Goal: Complete application form

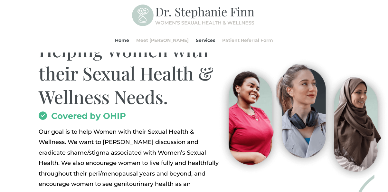
scroll to position [128, 0]
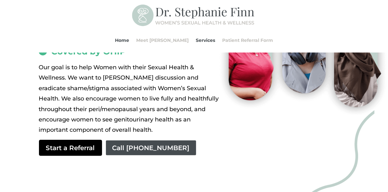
click at [79, 147] on link "Start a Referral" at bounding box center [70, 148] width 63 height 16
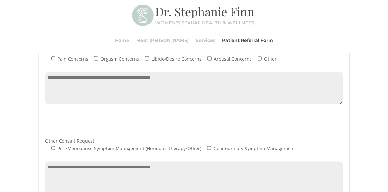
scroll to position [257, 0]
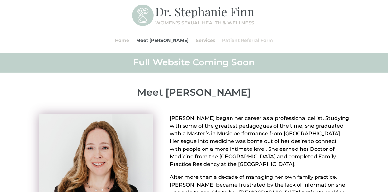
click at [228, 39] on link "Patient Referral Form" at bounding box center [247, 40] width 51 height 24
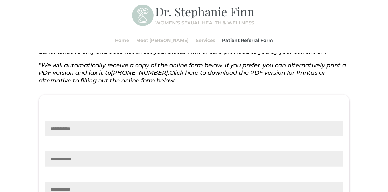
scroll to position [193, 0]
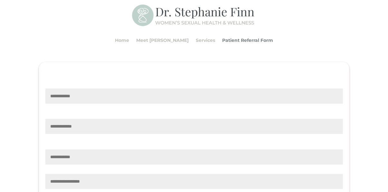
click at [234, 40] on link "Patient Referral Form" at bounding box center [247, 40] width 51 height 24
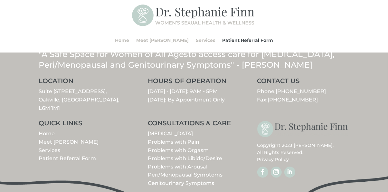
scroll to position [780, 0]
